Goal: Information Seeking & Learning: Learn about a topic

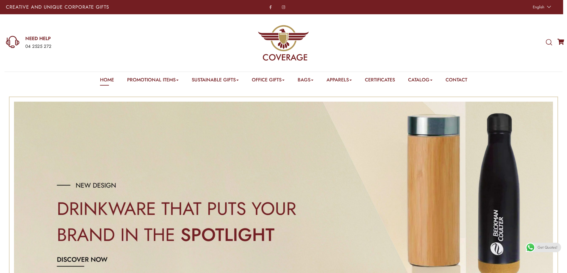
click at [551, 46] on icon at bounding box center [549, 42] width 6 height 7
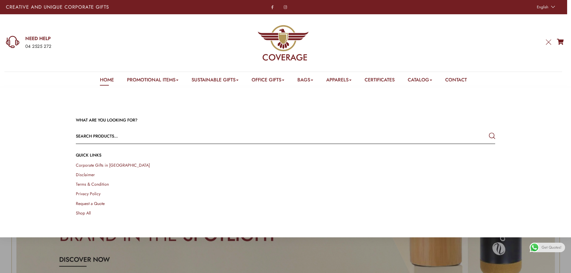
drag, startPoint x: 199, startPoint y: 134, endPoint x: 193, endPoint y: 132, distance: 6.3
click at [198, 134] on input "text" at bounding box center [244, 136] width 336 height 14
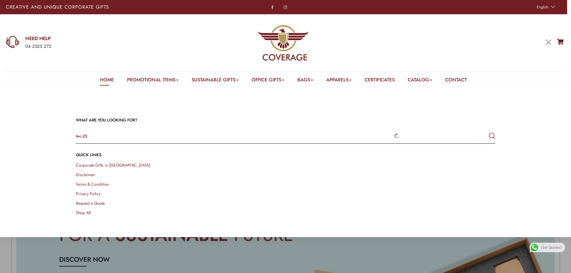
type input "tec-25"
click at [489, 131] on button "submit" at bounding box center [492, 136] width 6 height 11
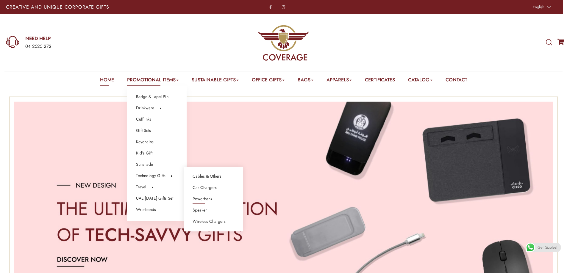
click at [207, 201] on link "Powerbank" at bounding box center [203, 199] width 20 height 8
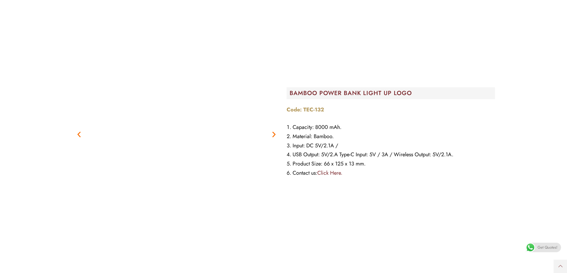
scroll to position [684, 0]
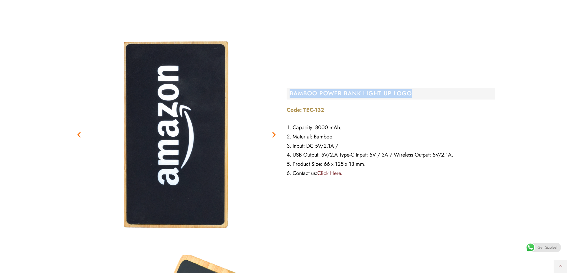
drag, startPoint x: 290, startPoint y: 94, endPoint x: 430, endPoint y: 96, distance: 140.5
click at [430, 96] on h2 "BAMBOO POWER BANK LIGHT UP LOGO" at bounding box center [392, 94] width 205 height 6
copy h2 "BAMBOO POWER BANK LIGHT UP LOGO"
click at [271, 133] on icon "Next slide" at bounding box center [273, 134] width 7 height 7
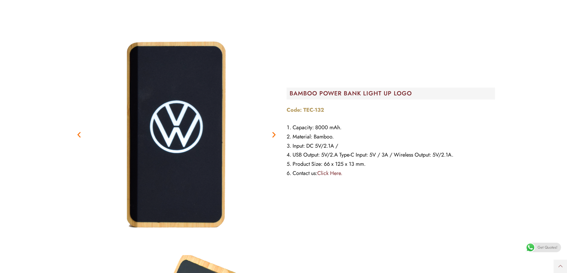
click at [274, 133] on icon "Next slide" at bounding box center [273, 134] width 7 height 7
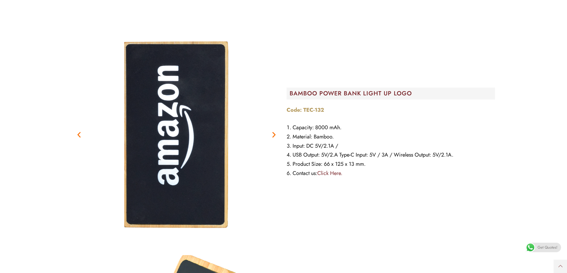
click at [274, 133] on icon "Next slide" at bounding box center [273, 134] width 7 height 7
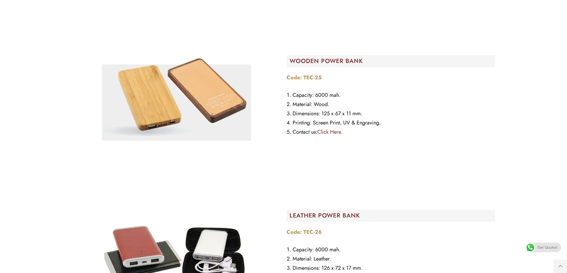
scroll to position [3720, 0]
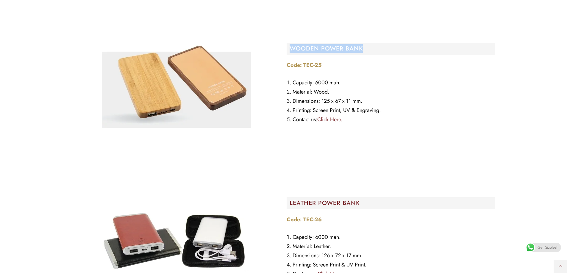
drag, startPoint x: 294, startPoint y: 48, endPoint x: 372, endPoint y: 49, distance: 78.3
click at [372, 49] on h2 "WOODEN POWER BANK​" at bounding box center [392, 49] width 205 height 6
copy h2 "WOODEN POWER BANK​"
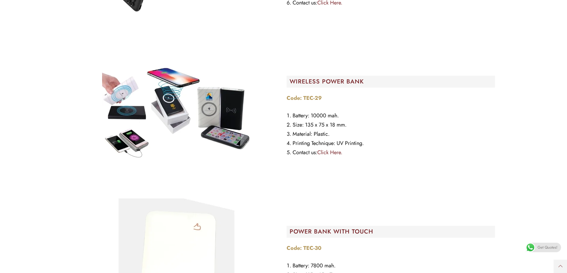
scroll to position [4315, 0]
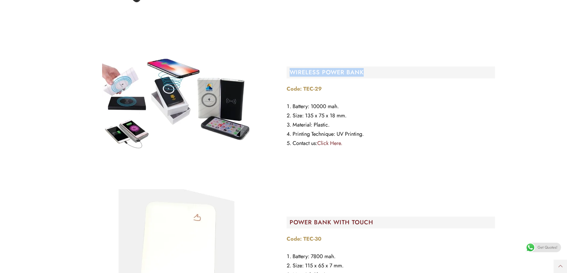
drag, startPoint x: 291, startPoint y: 72, endPoint x: 376, endPoint y: 72, distance: 84.8
click at [376, 72] on h2 "WIRELESS POWER BANK" at bounding box center [392, 73] width 205 height 6
copy h2 "WIRELESS POWER BANK"
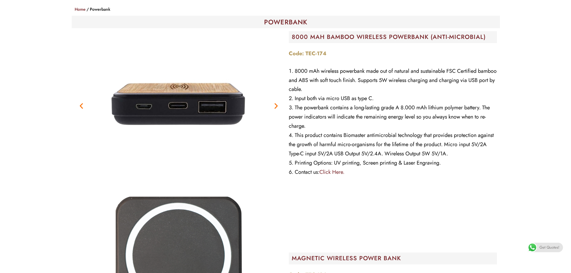
scroll to position [0, 0]
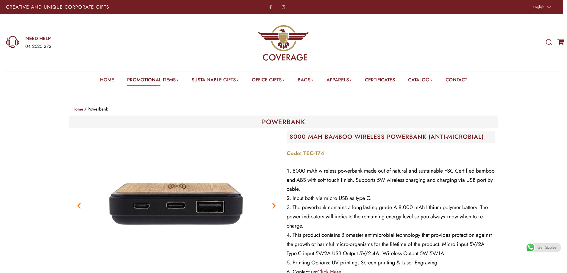
click at [550, 44] on icon at bounding box center [549, 42] width 6 height 7
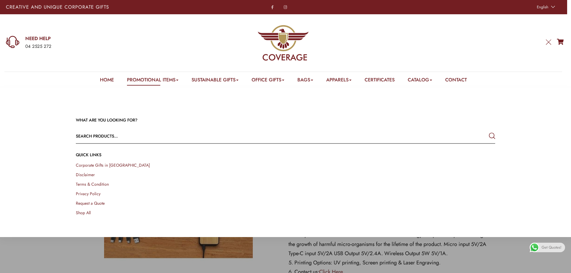
click at [128, 137] on input "text" at bounding box center [244, 136] width 336 height 14
type input "t-07"
click at [489, 131] on button "submit" at bounding box center [492, 136] width 6 height 11
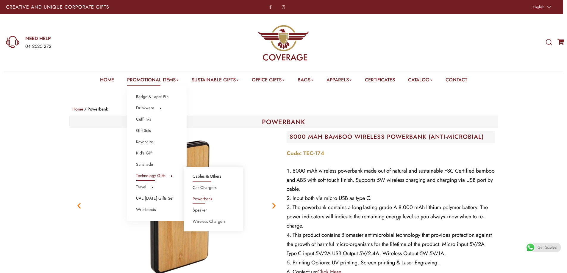
click at [205, 178] on link "Cables & Others" at bounding box center [207, 177] width 29 height 8
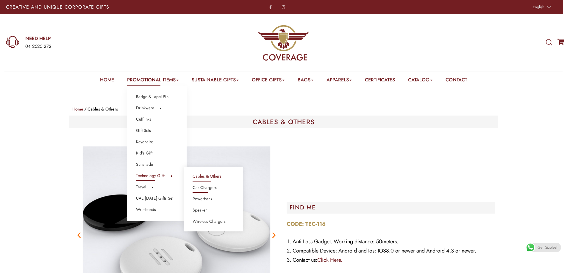
click at [202, 189] on link "Car Chargers" at bounding box center [205, 188] width 24 height 8
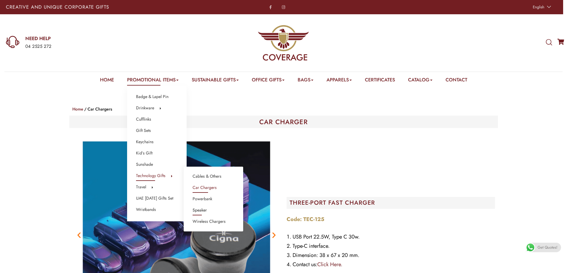
click at [204, 208] on link "Speaker" at bounding box center [200, 211] width 14 height 8
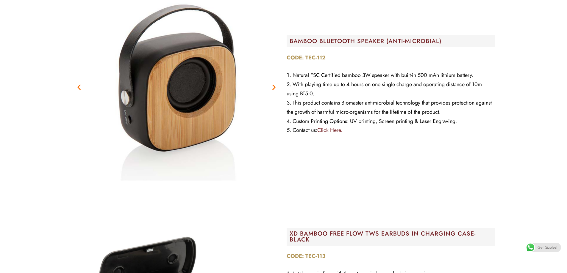
scroll to position [30, 0]
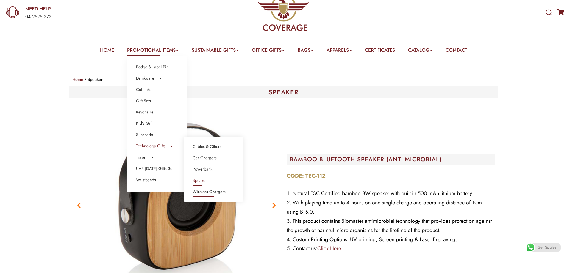
click at [200, 192] on link "Wireless Chargers" at bounding box center [209, 192] width 33 height 8
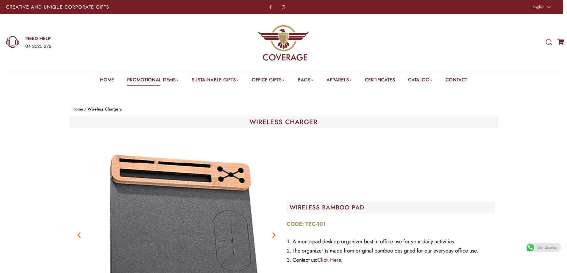
click at [546, 43] on icon at bounding box center [549, 42] width 6 height 7
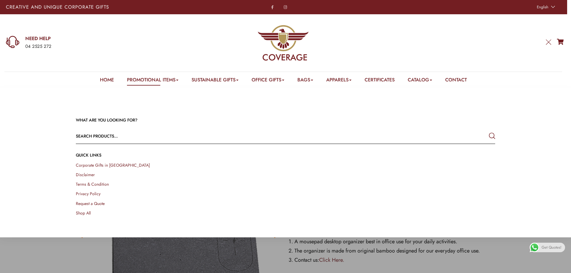
click at [118, 137] on input "text" at bounding box center [244, 136] width 336 height 14
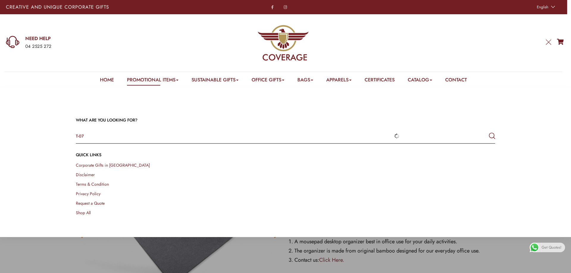
type input "T-07"
click at [489, 131] on button "submit" at bounding box center [492, 136] width 6 height 11
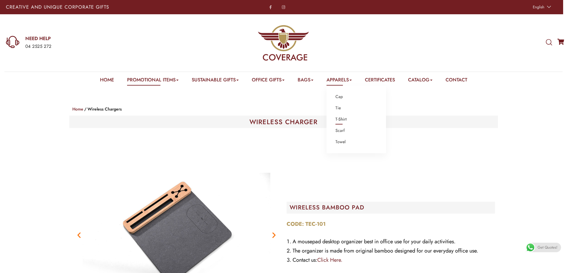
click at [342, 120] on link "T-Shirt" at bounding box center [340, 120] width 11 height 8
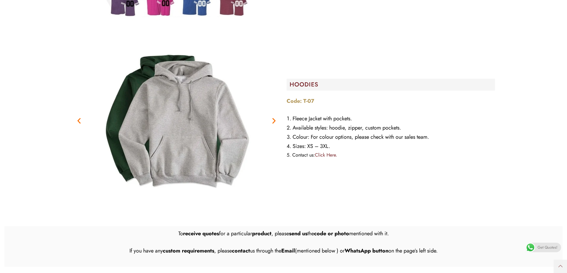
scroll to position [922, 0]
drag, startPoint x: 288, startPoint y: 75, endPoint x: 324, endPoint y: 75, distance: 35.4
click at [324, 78] on div "HOODIES" at bounding box center [391, 84] width 208 height 12
copy h2 "HOODIES"
